Goal: Information Seeking & Learning: Learn about a topic

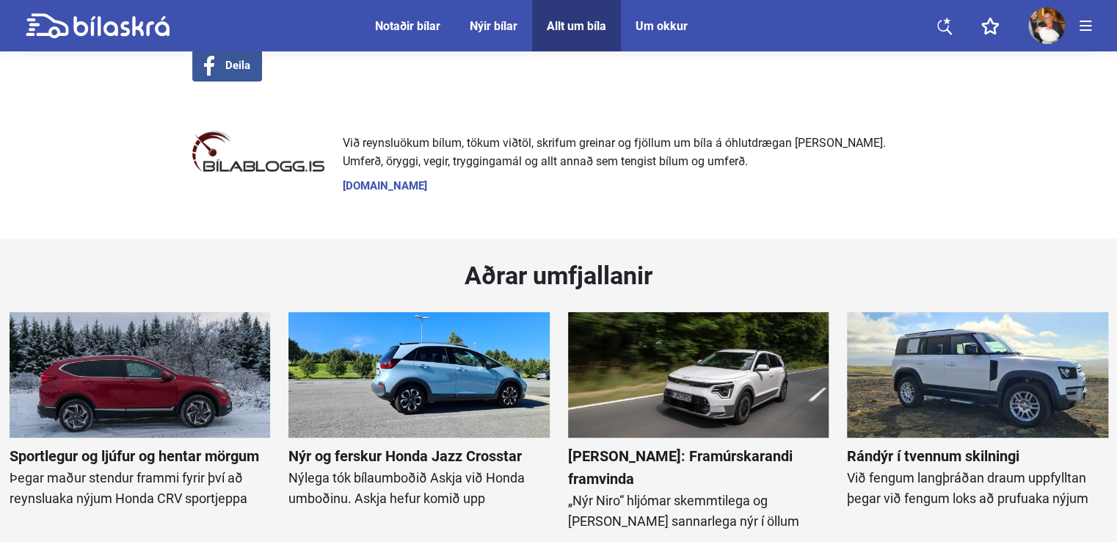
scroll to position [11230, 0]
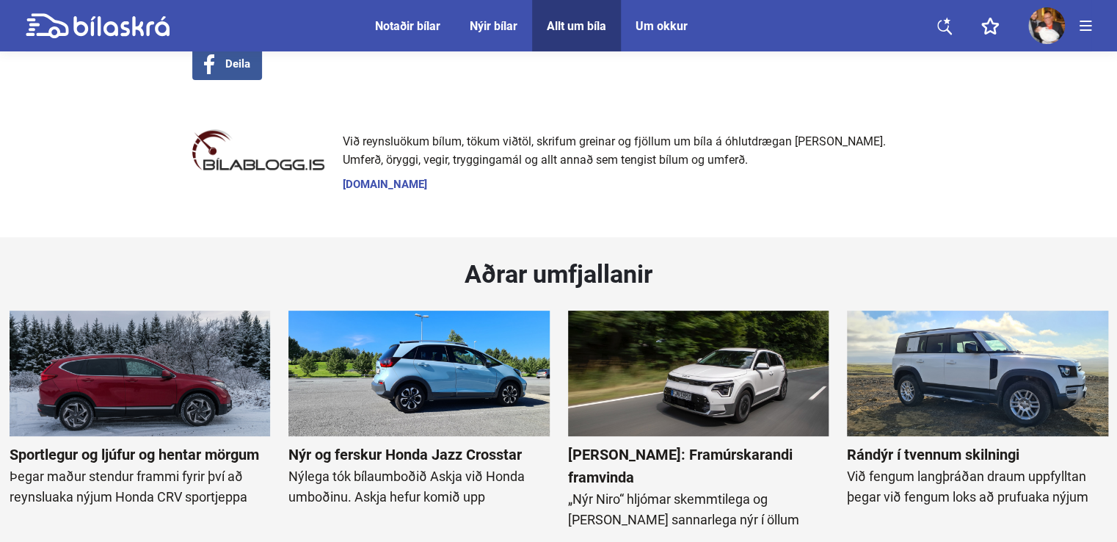
click at [132, 310] on img at bounding box center [140, 373] width 261 height 126
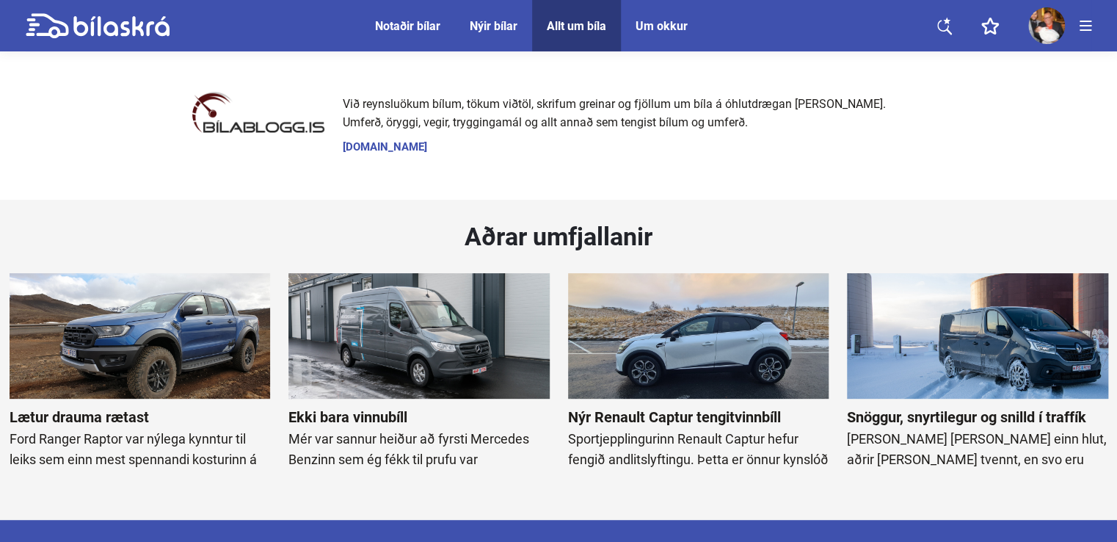
scroll to position [11230, 0]
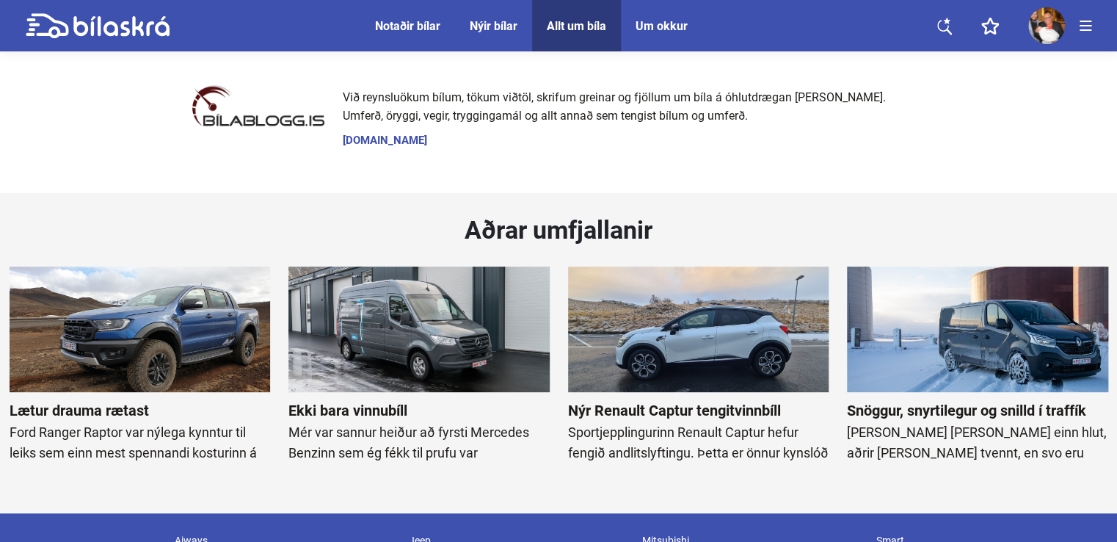
click at [171, 266] on img at bounding box center [140, 329] width 261 height 126
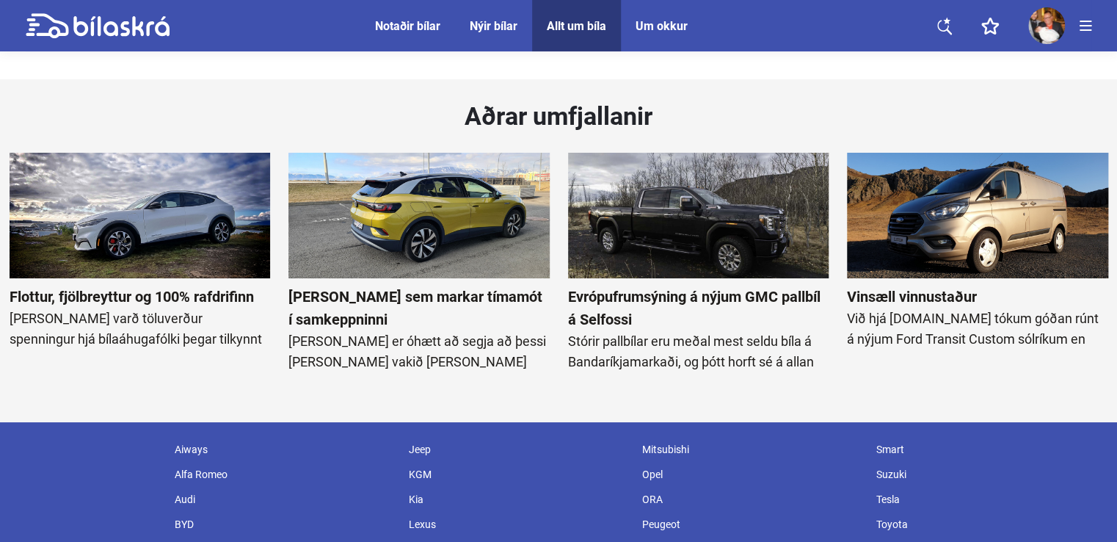
scroll to position [8074, 0]
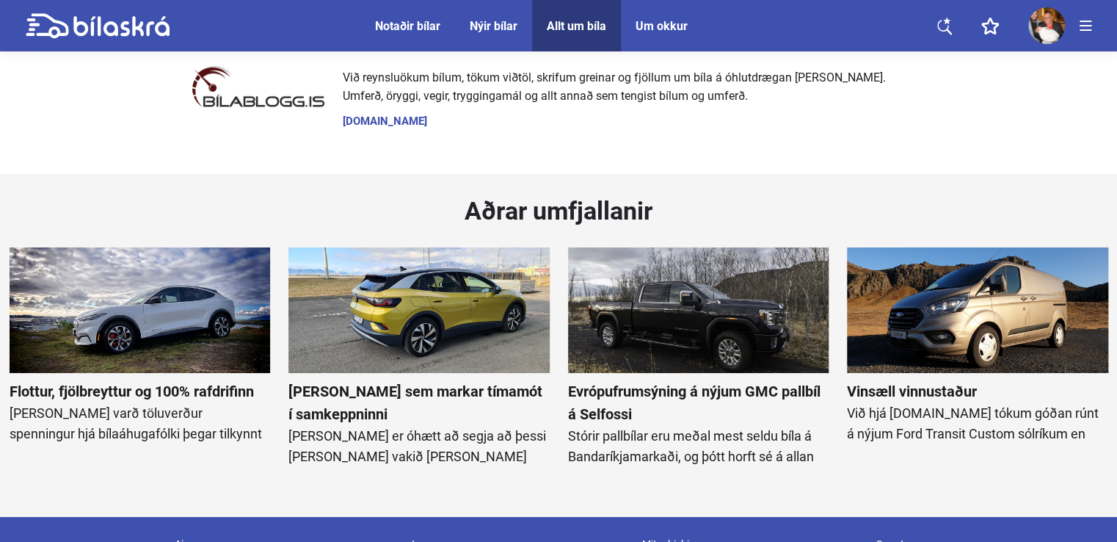
click at [128, 257] on img at bounding box center [140, 310] width 261 height 126
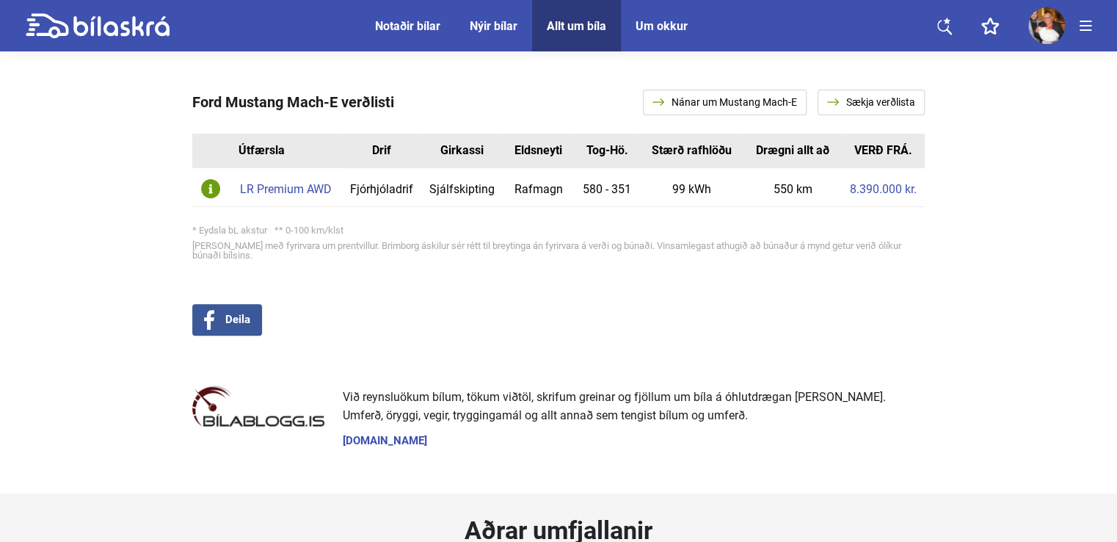
scroll to position [11524, 0]
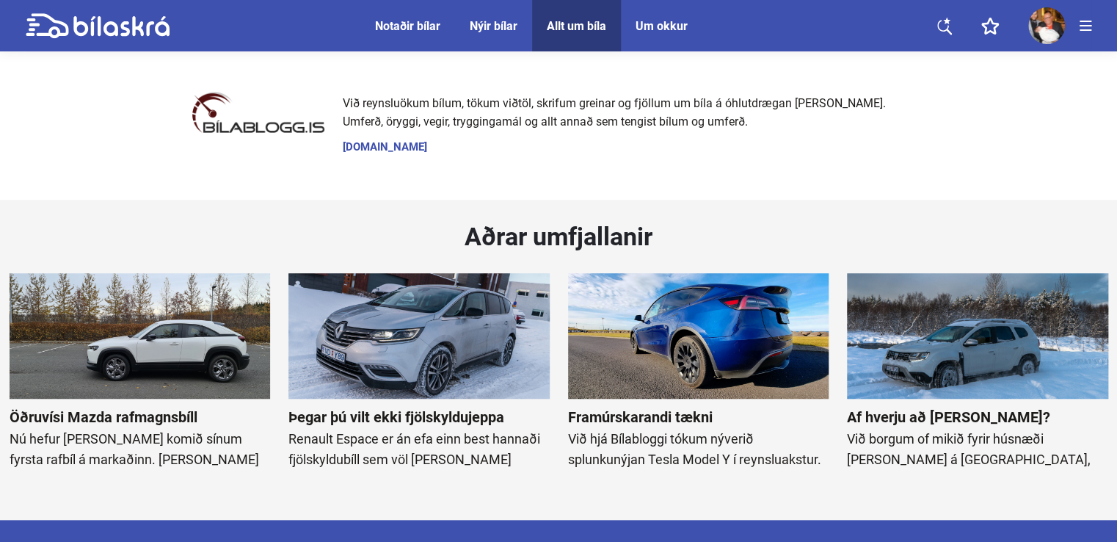
click at [738, 291] on img at bounding box center [698, 336] width 261 height 126
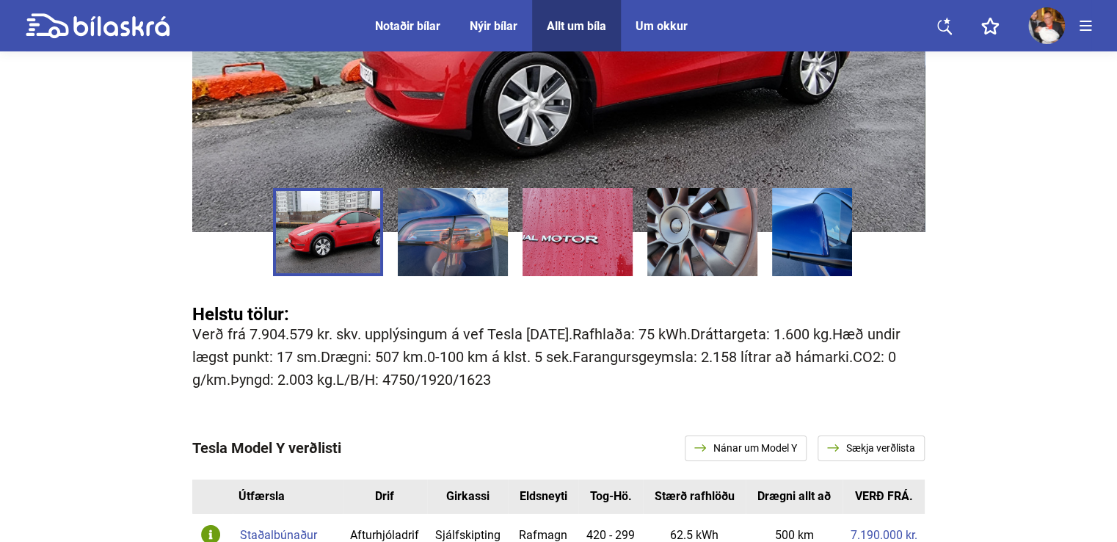
scroll to position [7780, 0]
